Goal: Communication & Community: Participate in discussion

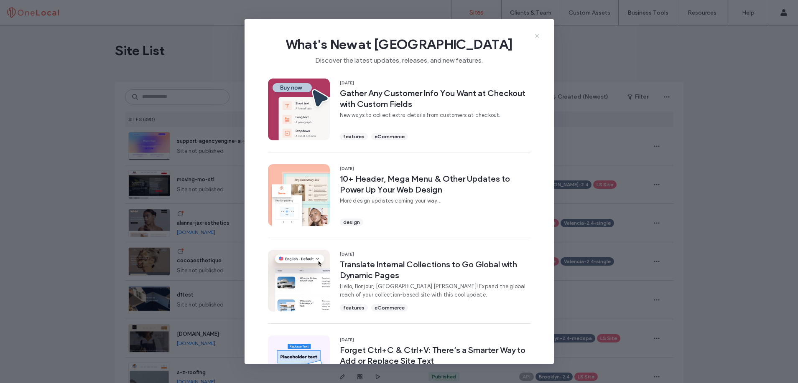
click at [537, 39] on icon at bounding box center [537, 36] width 7 height 7
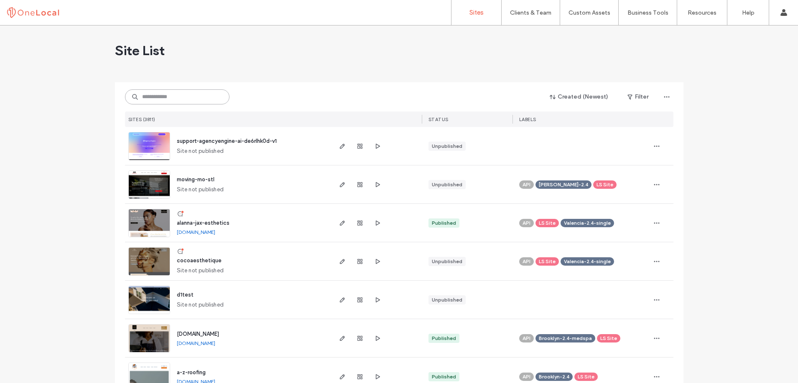
click at [183, 97] on input at bounding box center [177, 96] width 104 height 15
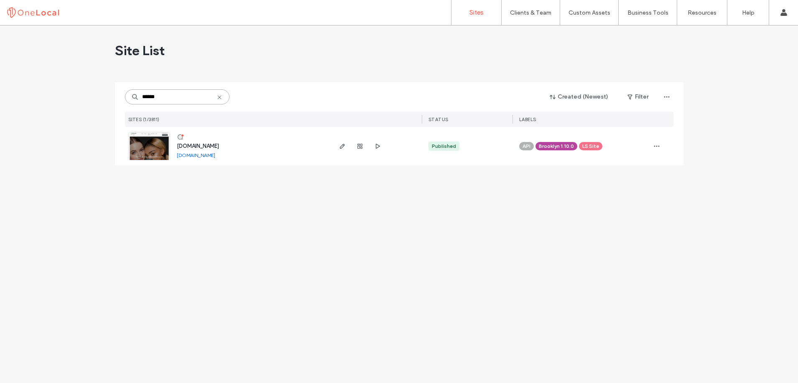
type input "******"
click at [219, 144] on span "[DOMAIN_NAME]" at bounding box center [198, 146] width 42 height 6
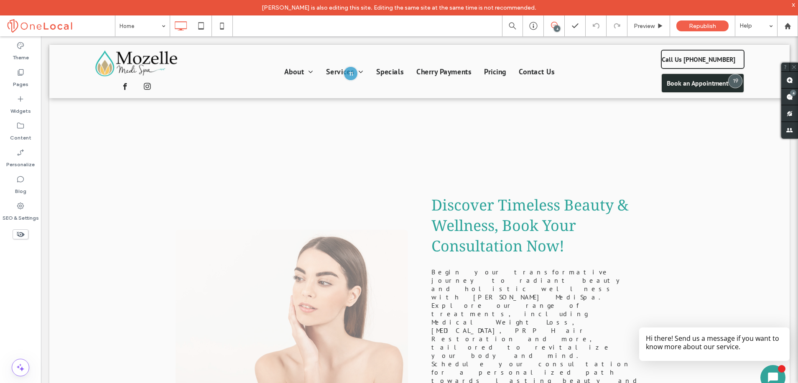
scroll to position [2453, 0]
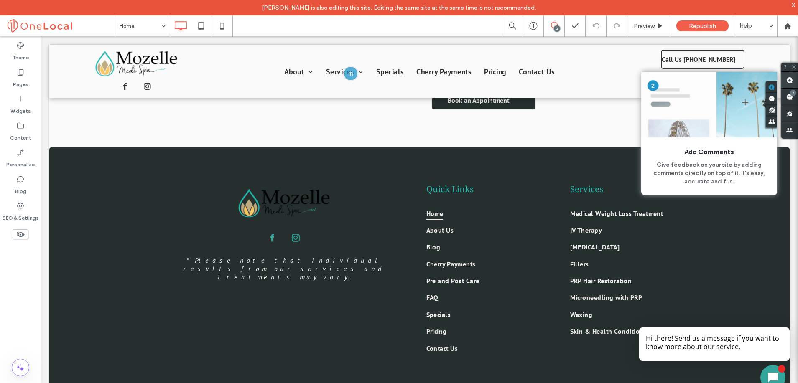
click at [787, 81] on use at bounding box center [789, 80] width 7 height 7
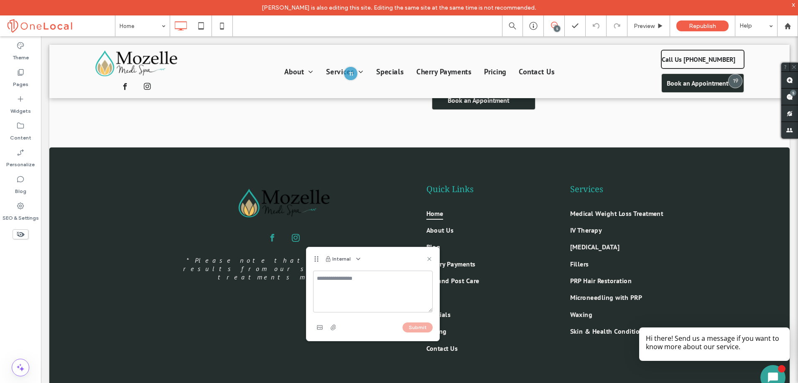
click at [365, 252] on div "Internal" at bounding box center [372, 258] width 133 height 23
click at [360, 256] on icon "button" at bounding box center [358, 259] width 7 height 7
click at [364, 273] on div "Public - visible to clients & team" at bounding box center [399, 279] width 96 height 16
click at [346, 277] on textarea at bounding box center [373, 292] width 120 height 42
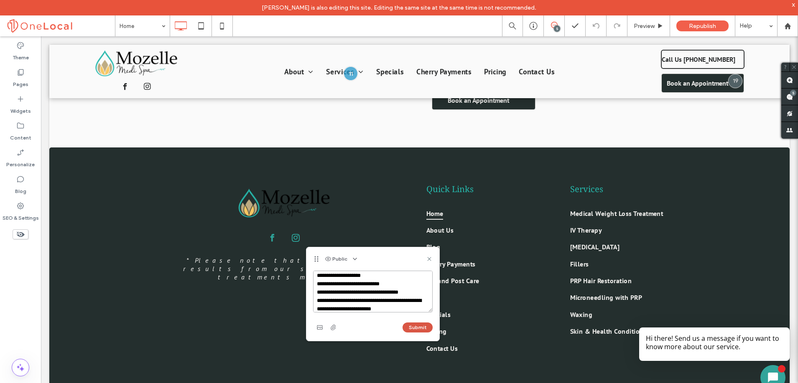
type textarea "**********"
click at [419, 329] on button "Submit" at bounding box center [417, 328] width 30 height 10
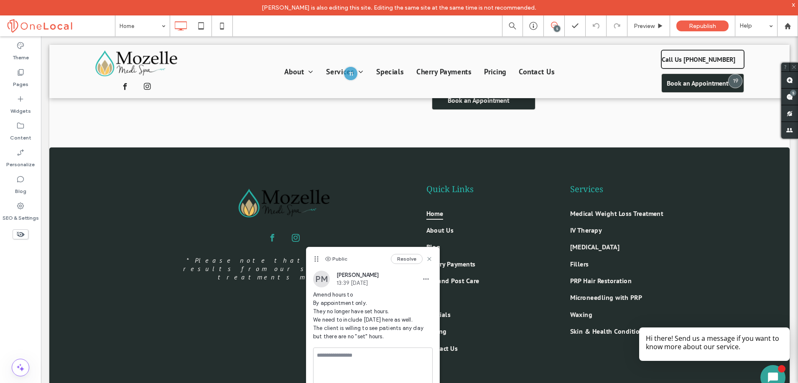
scroll to position [0, 0]
click at [432, 260] on icon at bounding box center [429, 259] width 7 height 7
